Goal: Answer question/provide support: Share knowledge or assist other users

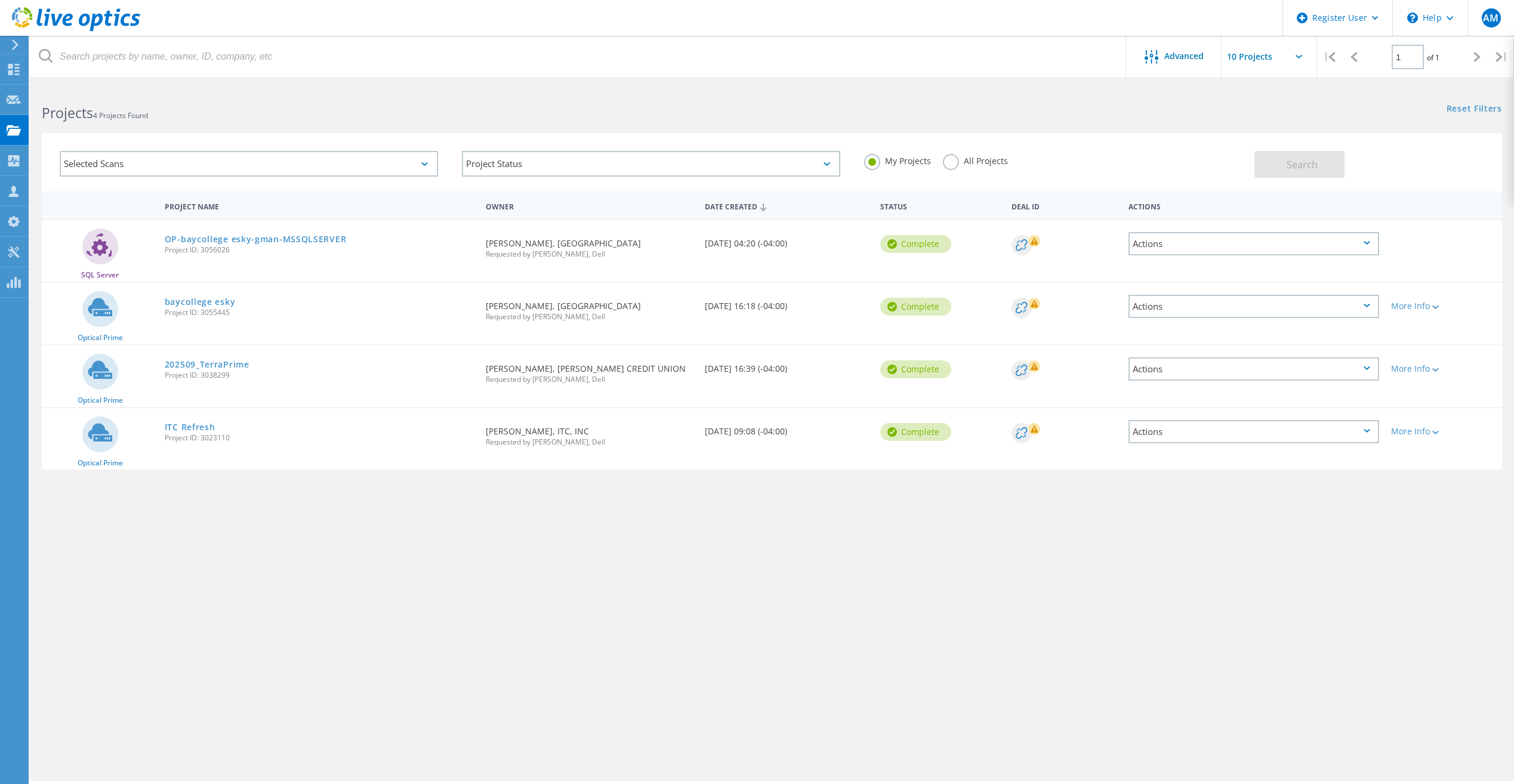
click at [337, 162] on div "Selected Scans" at bounding box center [248, 164] width 378 height 26
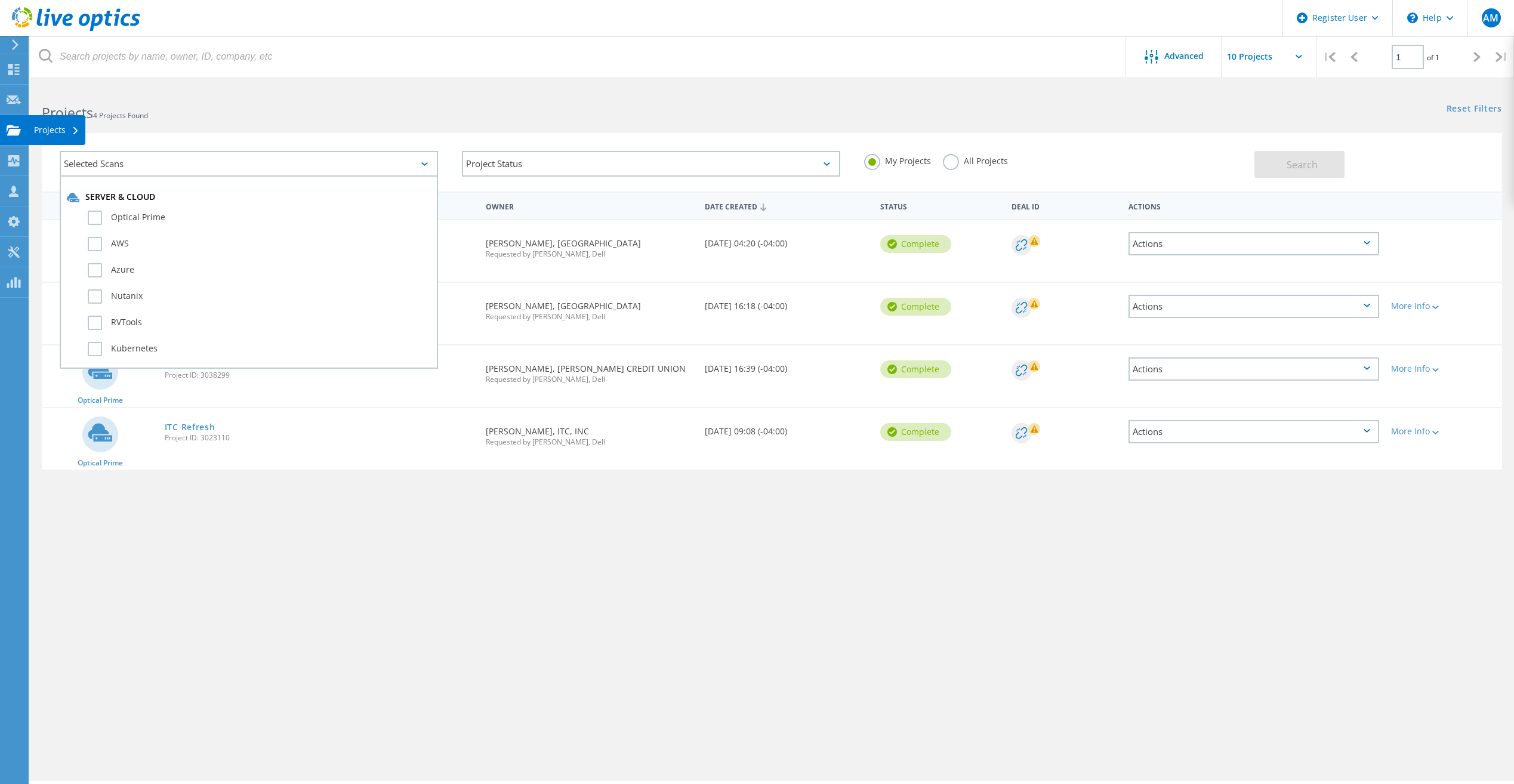
click at [19, 136] on div at bounding box center [14, 132] width 14 height 13
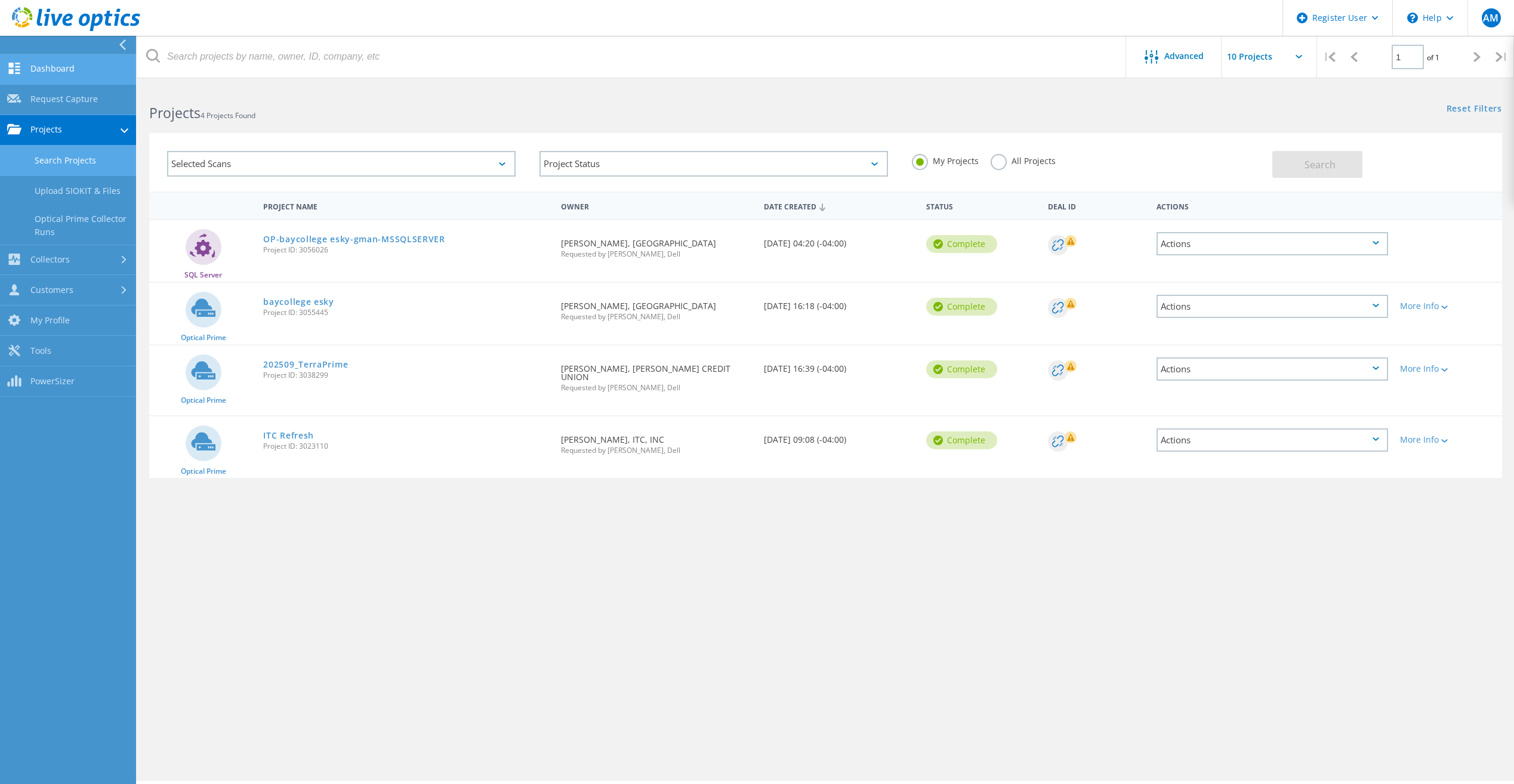
click at [83, 61] on link "Dashboard" at bounding box center [68, 69] width 136 height 30
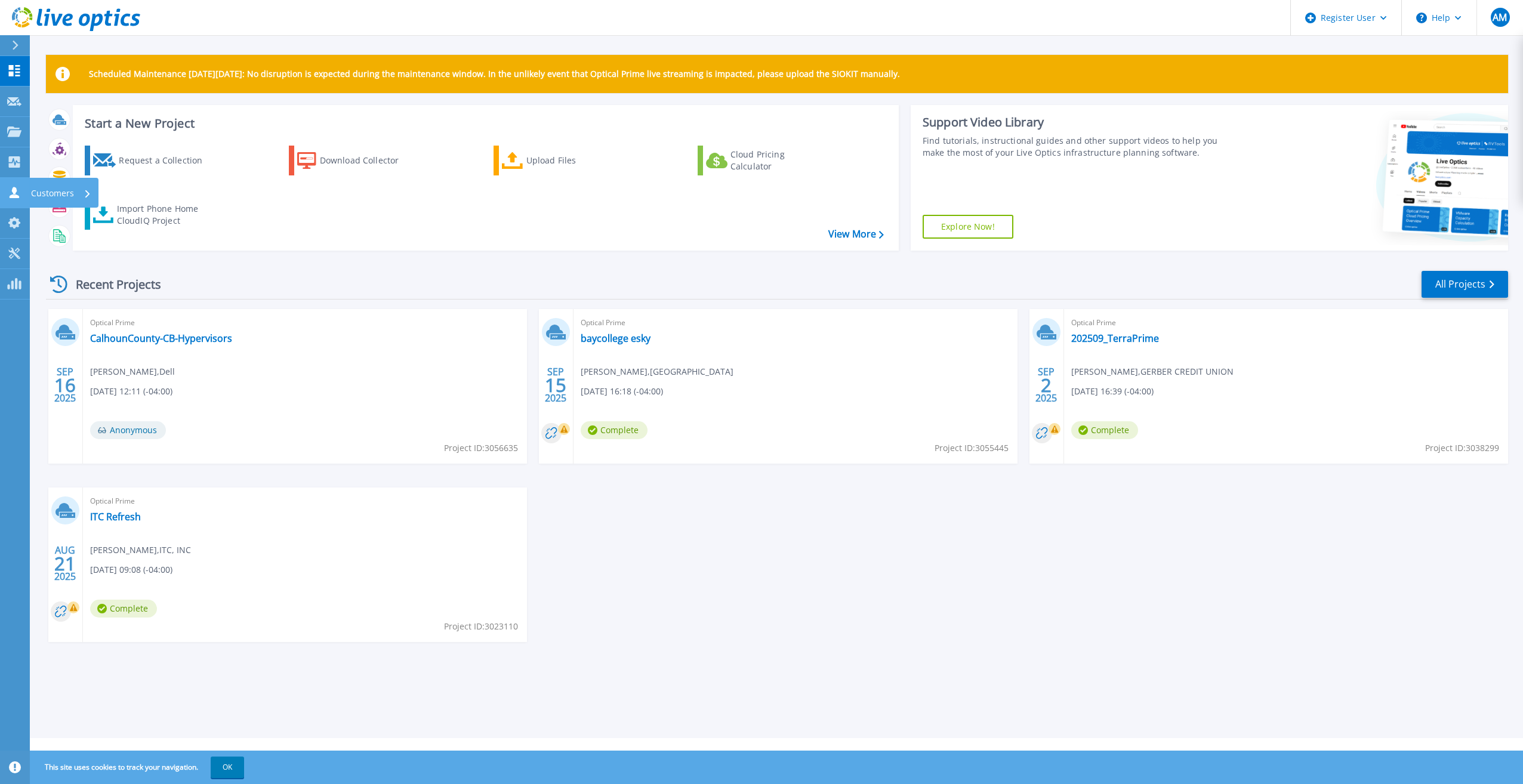
click at [37, 202] on p "Customers" at bounding box center [52, 193] width 43 height 31
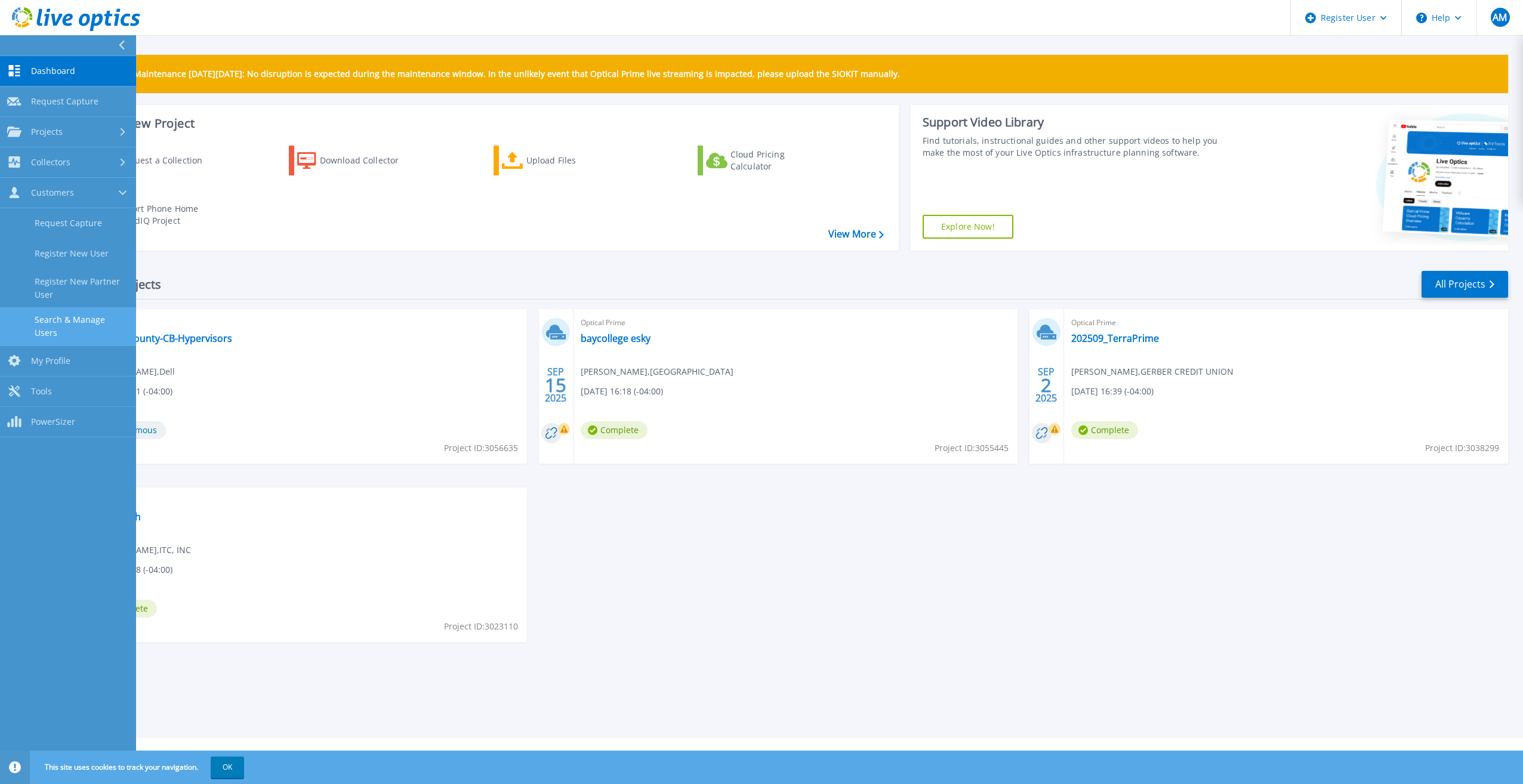
click at [57, 320] on link "Search & Manage Users" at bounding box center [68, 326] width 136 height 38
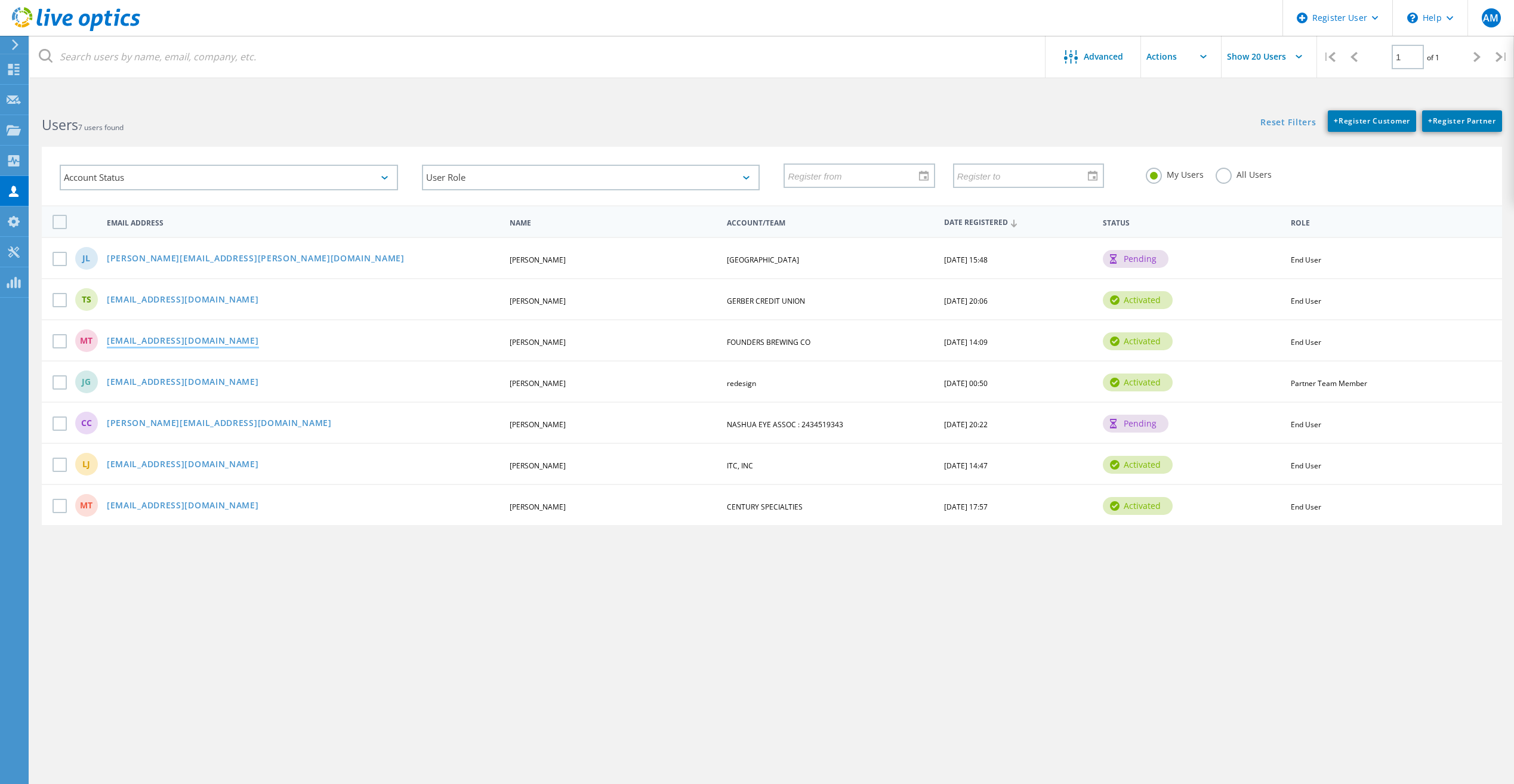
click at [189, 343] on link "[EMAIL_ADDRESS][DOMAIN_NAME]" at bounding box center [182, 342] width 152 height 10
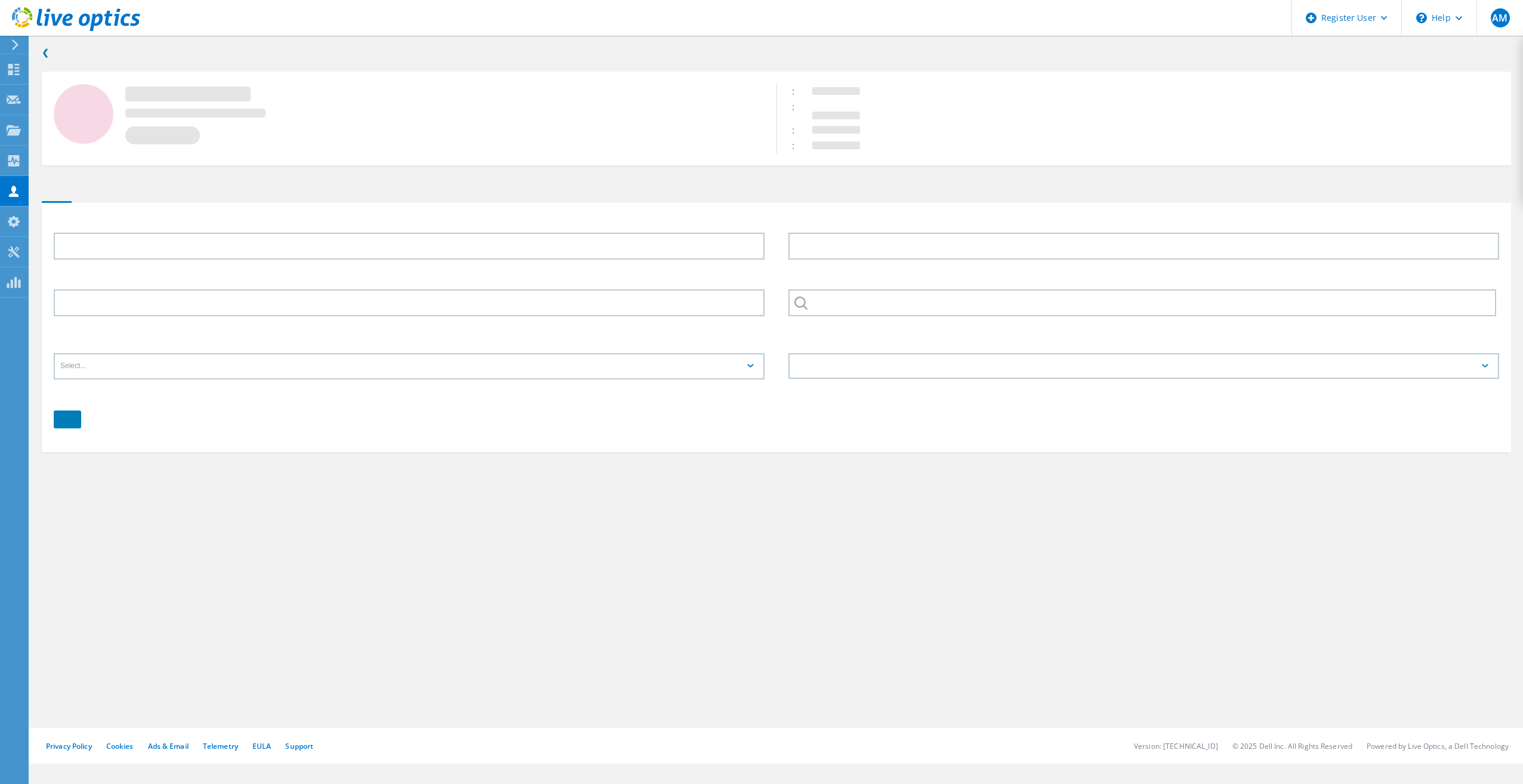
type input "Matt"
type input "Tippet"
type input "FOUNDERS BREWING CO"
type input "English"
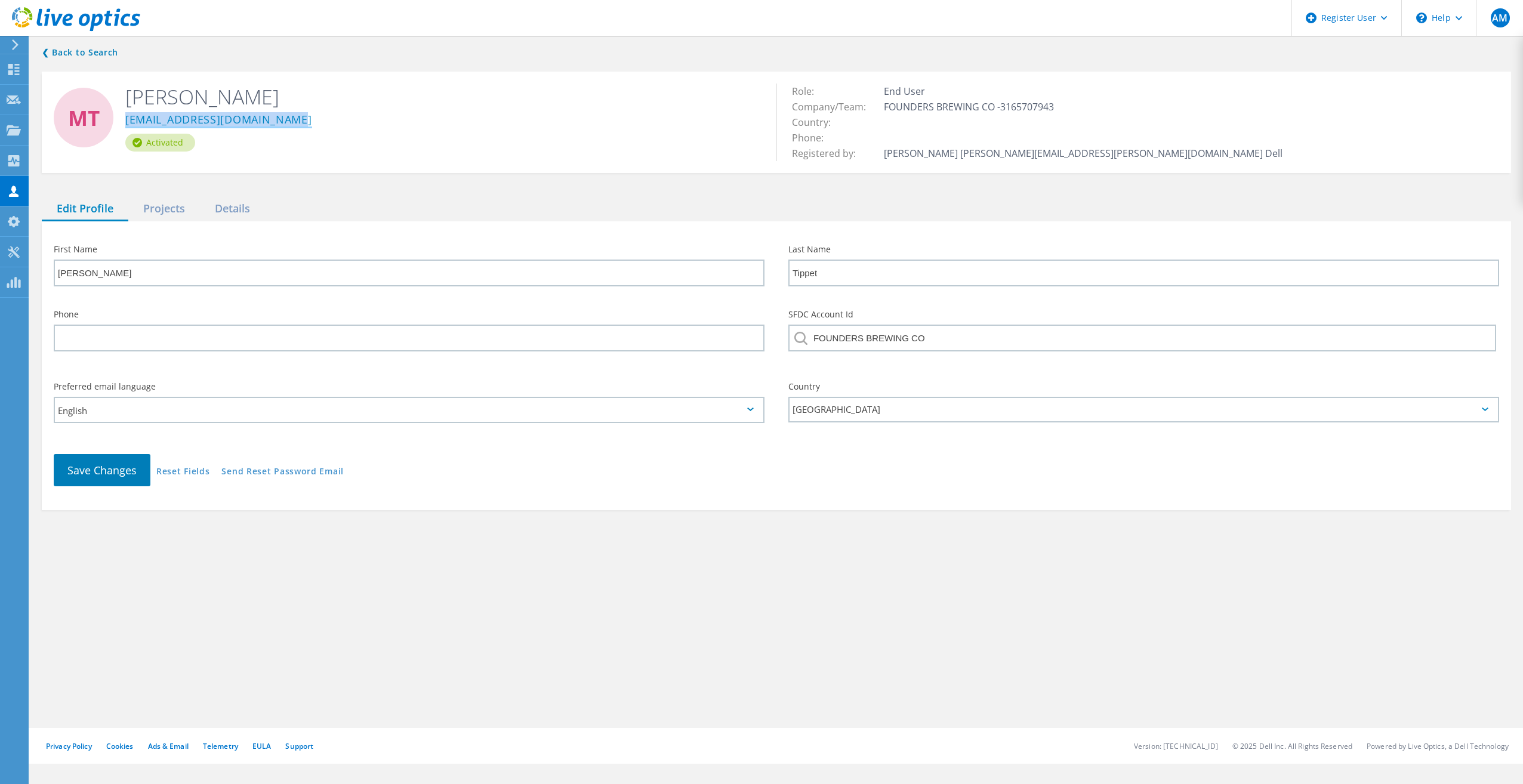
drag, startPoint x: 298, startPoint y: 120, endPoint x: 126, endPoint y: 119, distance: 172.0
click at [126, 119] on div "tippetm@foundersbrewing.com" at bounding box center [442, 122] width 633 height 24
copy link "tippetm@foundersbrewing.com"
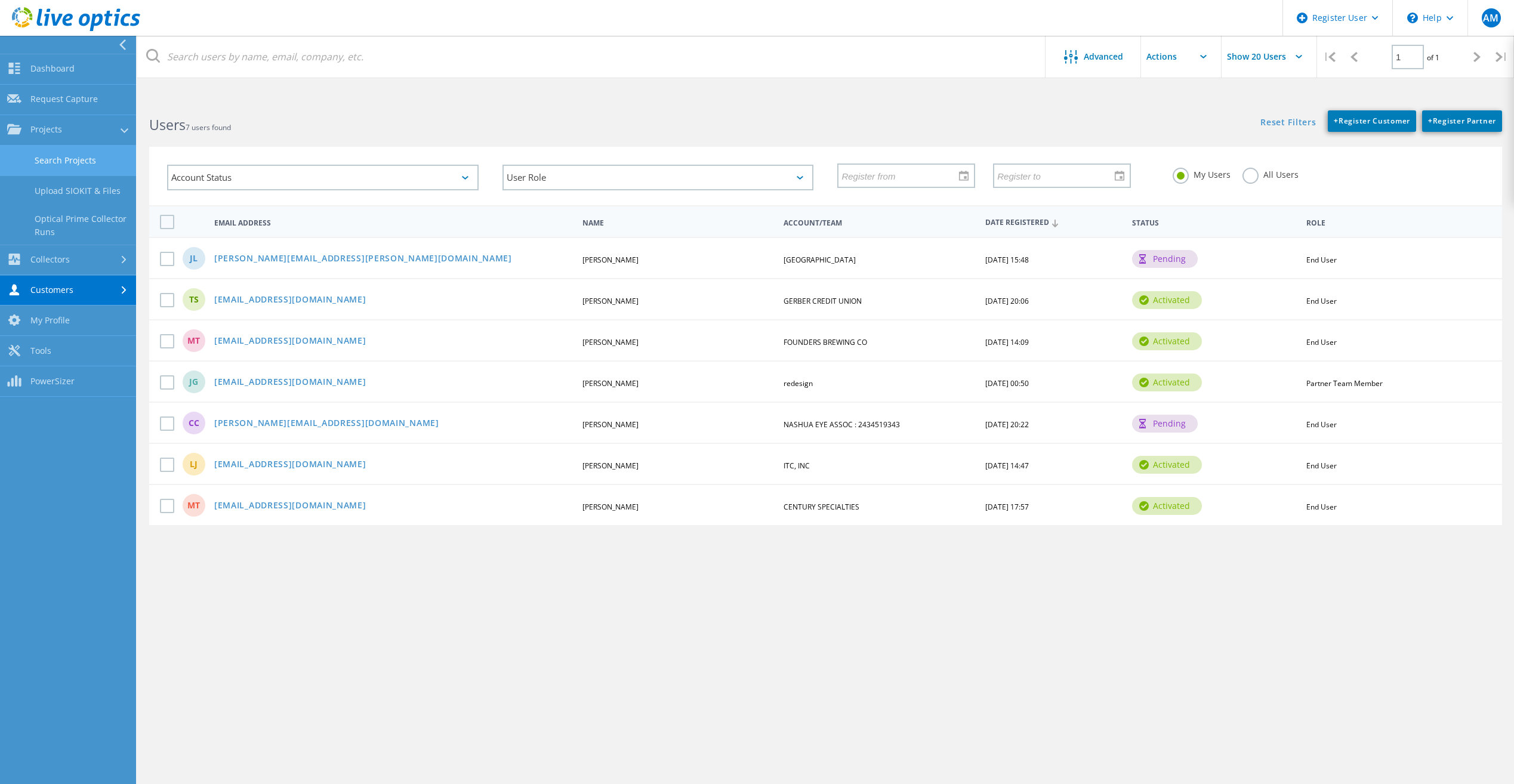
click at [76, 149] on link "Search Projects" at bounding box center [68, 160] width 136 height 30
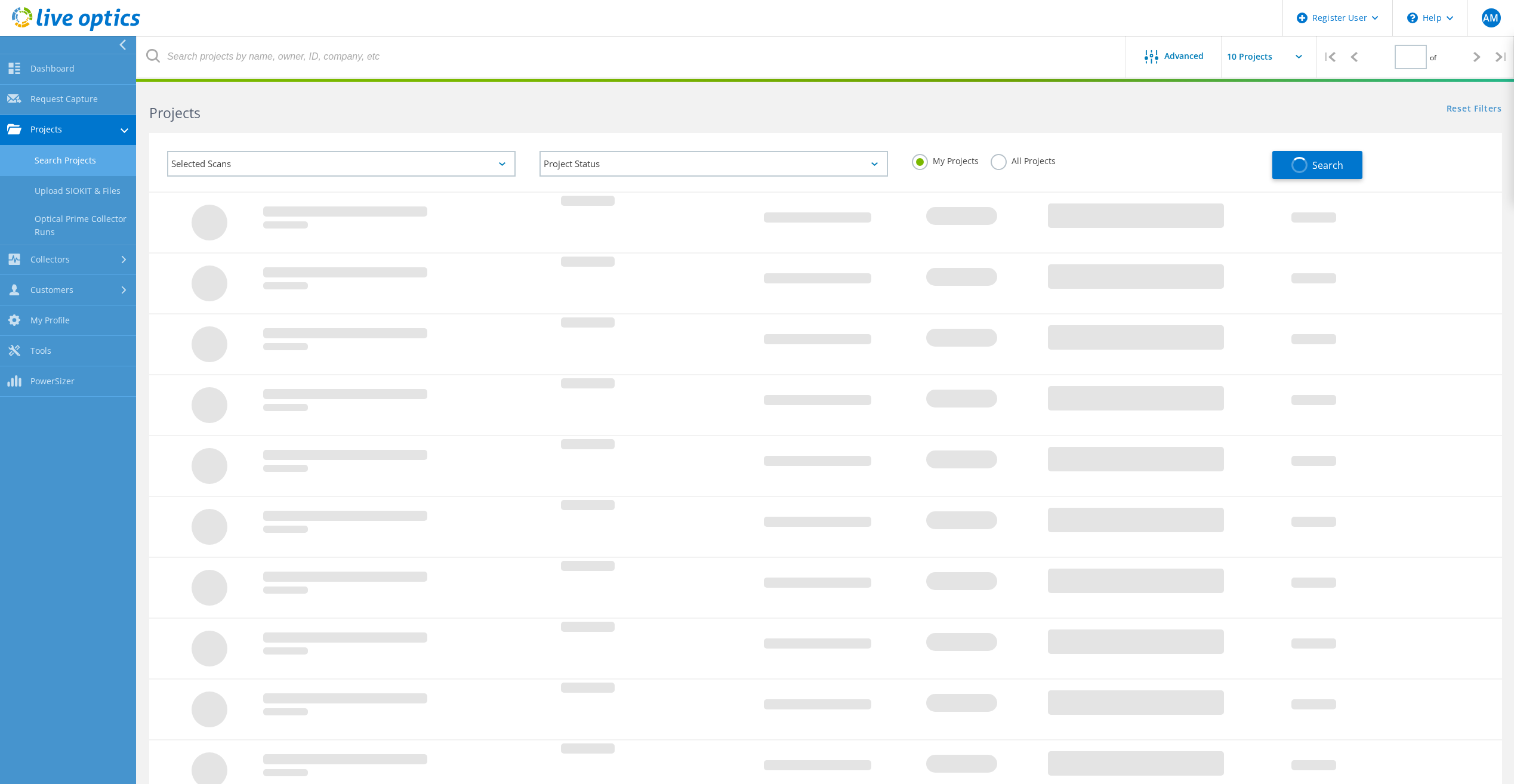
type input "1"
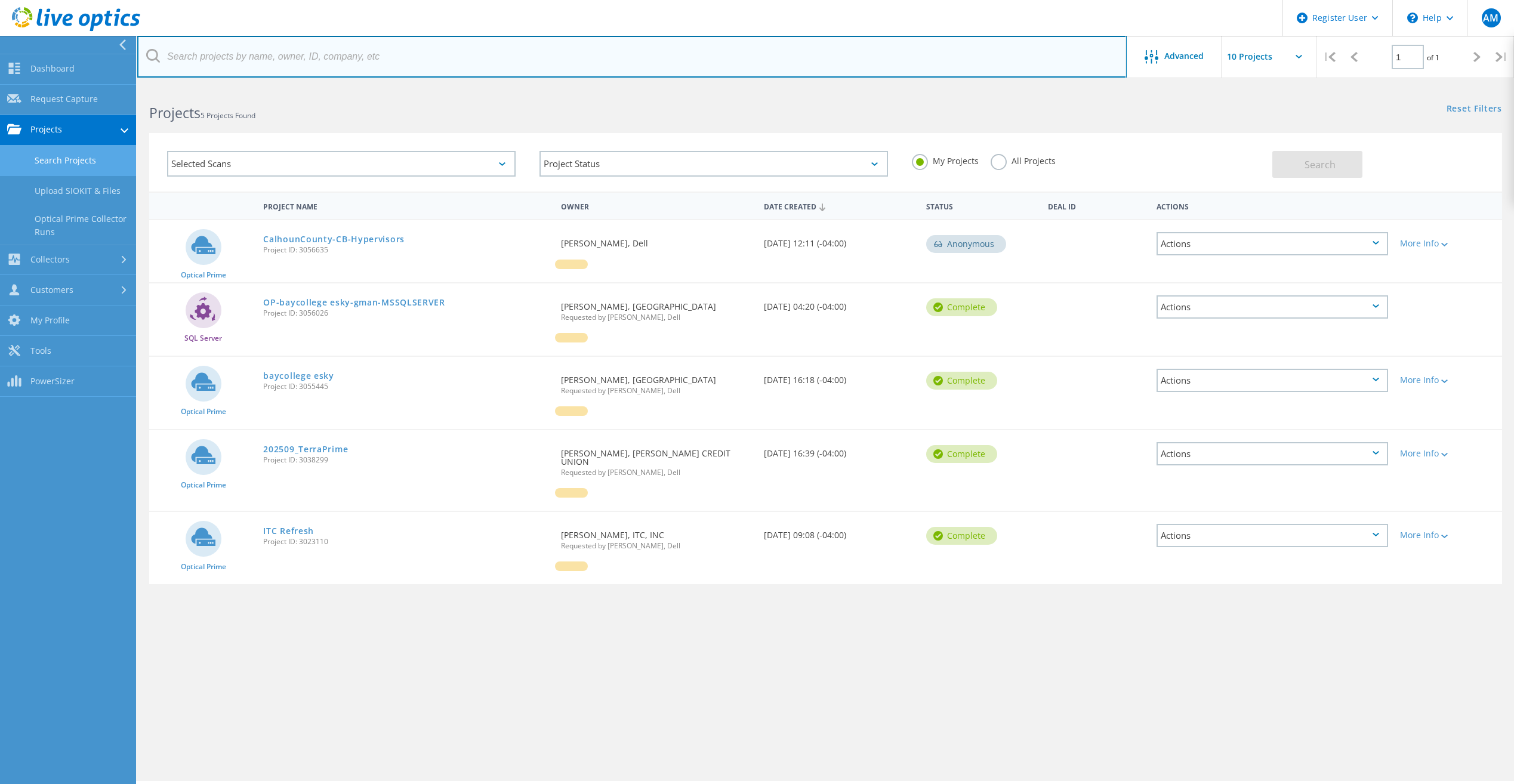
click at [385, 50] on input "text" at bounding box center [632, 56] width 990 height 42
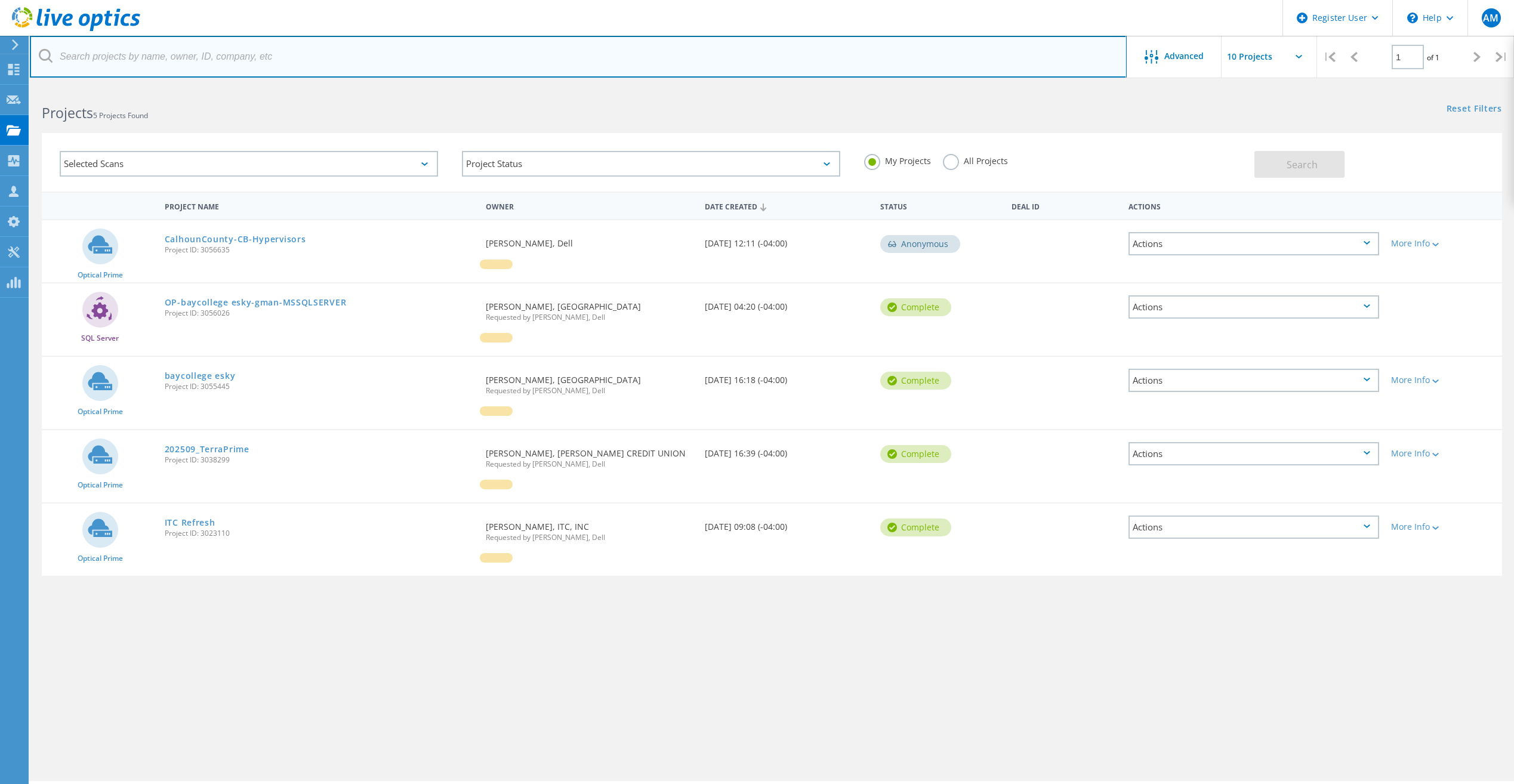
paste input "tippetm@foundersbrewing.com"
type input "tippetm@foundersbrewing.com"
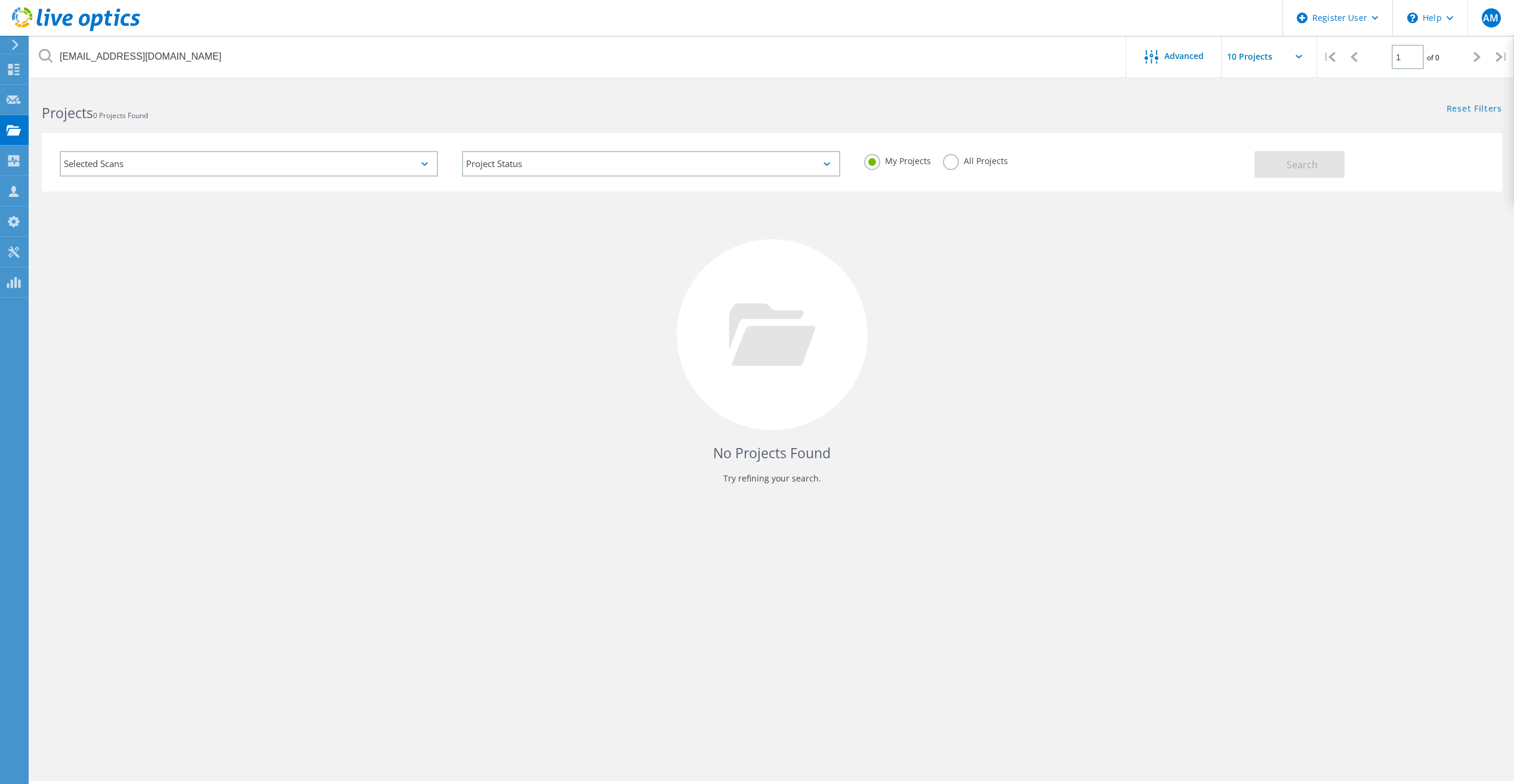
click at [955, 160] on label "All Projects" at bounding box center [975, 160] width 65 height 12
click at [0, 0] on input "All Projects" at bounding box center [0, 0] width 0 height 0
click at [1355, 160] on div "Search" at bounding box center [1375, 158] width 241 height 39
click at [1322, 169] on button "Search" at bounding box center [1299, 164] width 90 height 27
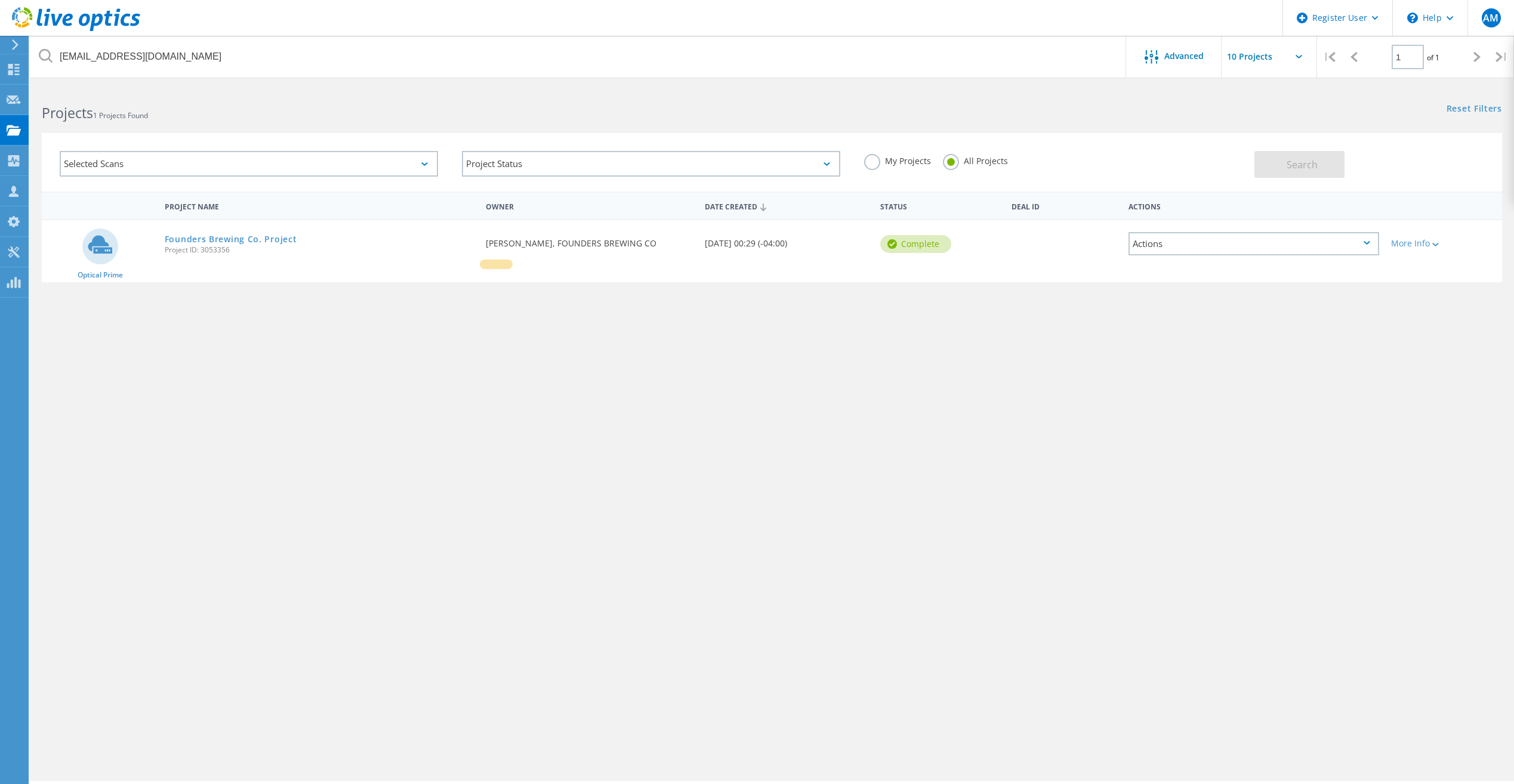
click at [219, 231] on div "Founders Brewing Co. Project Project ID: 3053356" at bounding box center [319, 243] width 321 height 45
click at [220, 237] on link "Founders Brewing Co. Project" at bounding box center [231, 239] width 133 height 8
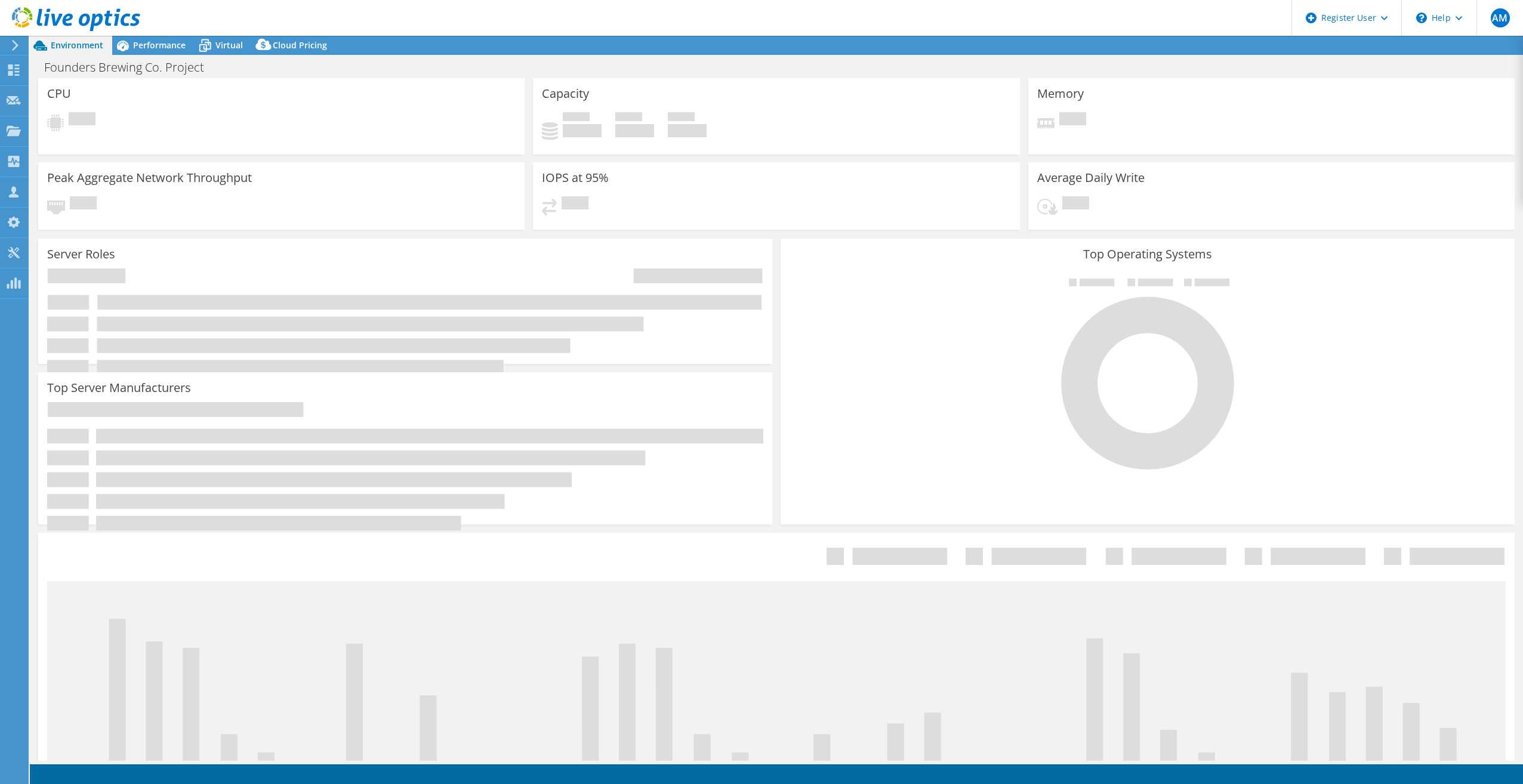
select select "USD"
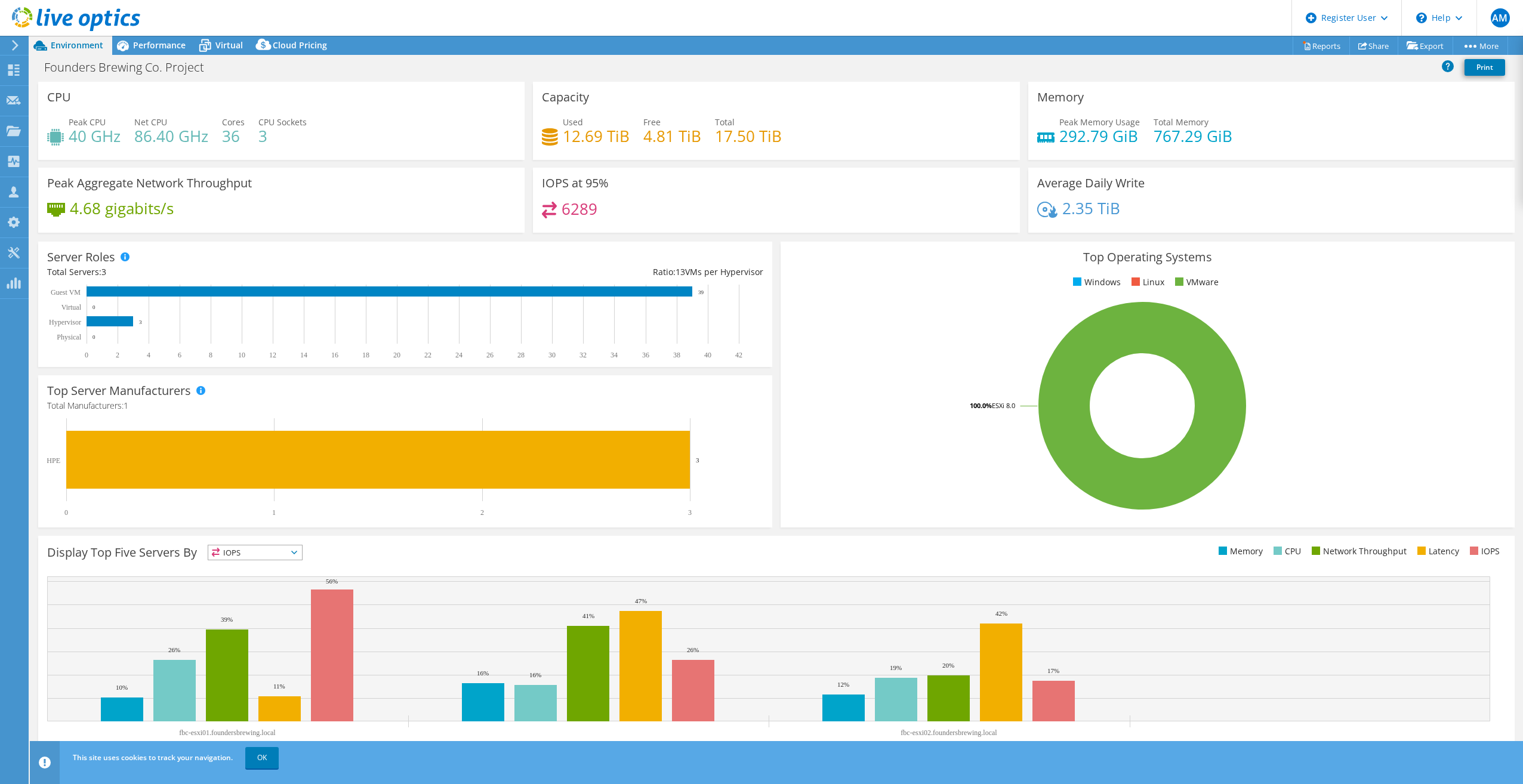
drag, startPoint x: 1459, startPoint y: 491, endPoint x: 1496, endPoint y: 527, distance: 51.6
click at [1459, 491] on rect at bounding box center [1142, 405] width 706 height 209
